Goal: Find specific page/section: Find specific page/section

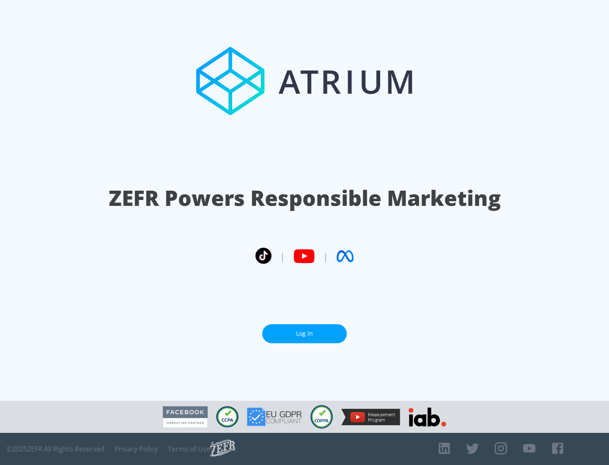
click at [305, 334] on link "Log In" at bounding box center [304, 334] width 85 height 19
